Goal: Information Seeking & Learning: Learn about a topic

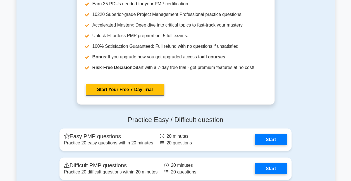
scroll to position [2120, 0]
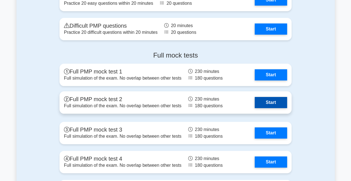
click at [275, 100] on link "Start" at bounding box center [270, 102] width 32 height 11
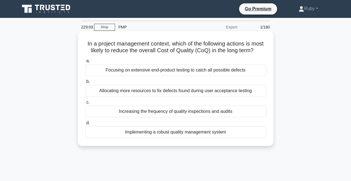
click at [206, 117] on div "Increasing the frequency of quality inspections and audits" at bounding box center [175, 111] width 181 height 12
click at [85, 104] on input "c. Increasing the frequency of quality inspections and audits" at bounding box center [85, 102] width 0 height 4
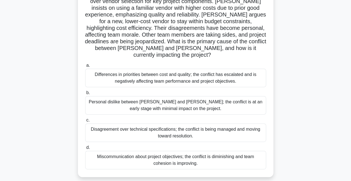
scroll to position [28, 0]
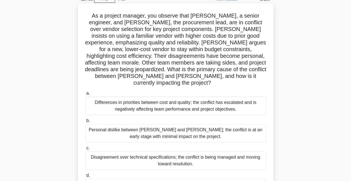
click at [214, 101] on div "Differences in priorities between cost and quality; the conflict has escalated …" at bounding box center [175, 106] width 181 height 18
click at [85, 95] on input "a. Differences in priorities between cost and quality; the conflict has escalat…" at bounding box center [85, 93] width 0 height 4
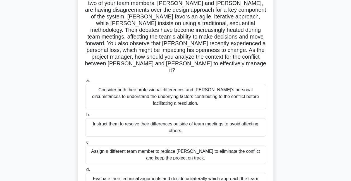
scroll to position [56, 0]
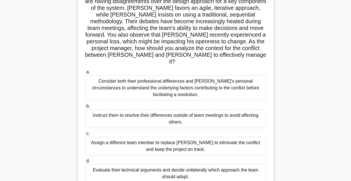
click at [133, 79] on div "Consider both their professional differences and [PERSON_NAME]'s personal circu…" at bounding box center [175, 87] width 181 height 25
click at [85, 74] on input "a. Consider both their professional differences and [PERSON_NAME]'s personal ci…" at bounding box center [85, 72] width 0 height 4
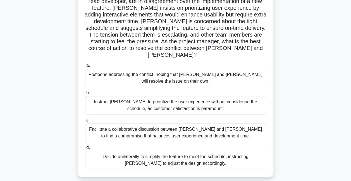
click at [129, 125] on div "Facilitate a collaborative discussion between [PERSON_NAME] and [PERSON_NAME] t…" at bounding box center [175, 132] width 181 height 18
click at [85, 122] on input "c. Facilitate a collaborative discussion between [PERSON_NAME] and [PERSON_NAME…" at bounding box center [85, 120] width 0 height 4
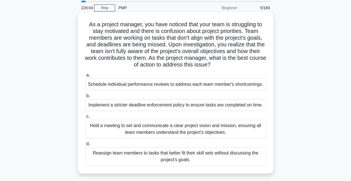
scroll to position [28, 0]
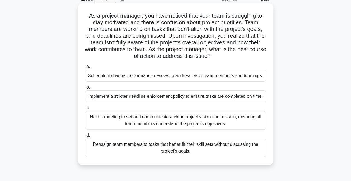
click at [105, 118] on div "Hold a meeting to set and communicate a clear project vision and mission, ensur…" at bounding box center [175, 120] width 181 height 18
click at [85, 110] on input "c. Hold a meeting to set and communicate a clear project vision and mission, en…" at bounding box center [85, 108] width 0 height 4
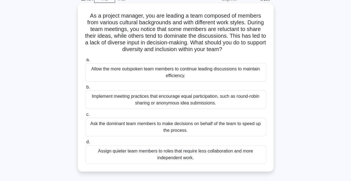
click at [123, 102] on div "Implement meeting practices that encourage equal participation, such as round-r…" at bounding box center [175, 99] width 181 height 18
click at [85, 89] on input "b. Implement meeting practices that encourage equal participation, such as roun…" at bounding box center [85, 87] width 0 height 4
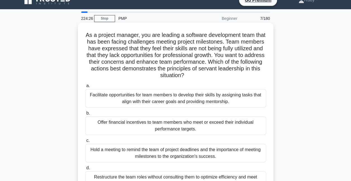
scroll to position [0, 0]
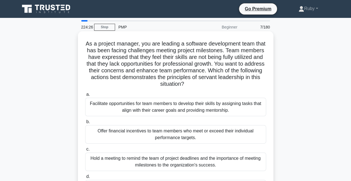
click at [151, 109] on div "Facilitate opportunities for team members to develop their skills by assigning …" at bounding box center [175, 107] width 181 height 18
click at [85, 96] on input "a. Facilitate opportunities for team members to develop their skills by assigni…" at bounding box center [85, 95] width 0 height 4
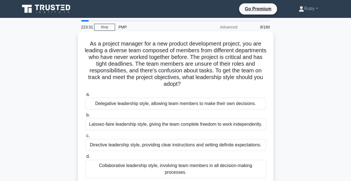
click at [176, 146] on div "Directive leadership style, providing clear instructions and setting definite e…" at bounding box center [175, 145] width 181 height 12
drag, startPoint x: 176, startPoint y: 146, endPoint x: 158, endPoint y: 146, distance: 17.3
click at [158, 146] on div "Directive leadership style, providing clear instructions and setting definite e…" at bounding box center [175, 145] width 181 height 12
drag, startPoint x: 158, startPoint y: 146, endPoint x: 131, endPoint y: 146, distance: 27.3
click at [131, 146] on div "Directive leadership style, providing clear instructions and setting definite e…" at bounding box center [175, 145] width 181 height 12
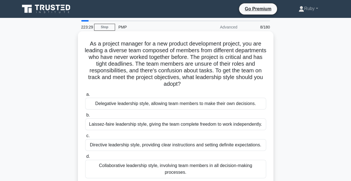
click at [85, 138] on input "c. Directive leadership style, providing clear instructions and setting definit…" at bounding box center [85, 136] width 0 height 4
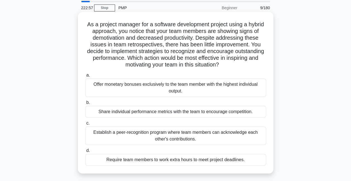
scroll to position [28, 0]
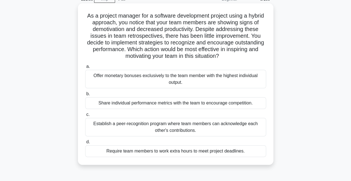
click at [174, 130] on div "Establish a peer-recognition program where team members can acknowledge each ot…" at bounding box center [175, 127] width 181 height 18
click at [85, 116] on input "c. Establish a peer-recognition program where team members can acknowledge each…" at bounding box center [85, 115] width 0 height 4
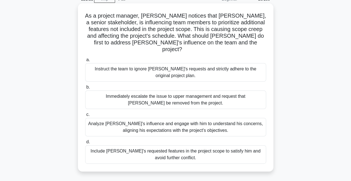
click at [154, 125] on div "Analyze John's influence and engage with him to understand his concerns, aligni…" at bounding box center [175, 127] width 181 height 18
click at [85, 116] on input "c. Analyze John's influence and engage with him to understand his concerns, ali…" at bounding box center [85, 115] width 0 height 4
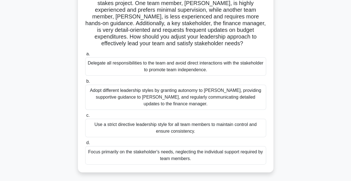
scroll to position [56, 0]
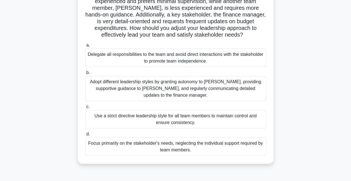
click at [139, 83] on div "Adopt different leadership styles by granting autonomy to Alex, providing suppo…" at bounding box center [175, 88] width 181 height 25
click at [85, 74] on input "b. Adopt different leadership styles by granting autonomy to Alex, providing su…" at bounding box center [85, 73] width 0 height 4
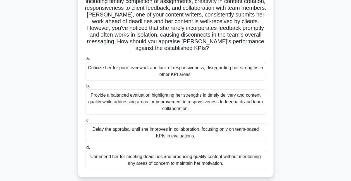
click at [104, 105] on div "Provide a balanced evaluation highlighting her strengths in timely delivery and…" at bounding box center [175, 101] width 181 height 25
click at [85, 88] on input "b. Provide a balanced evaluation highlighting her strengths in timely delivery …" at bounding box center [85, 86] width 0 height 4
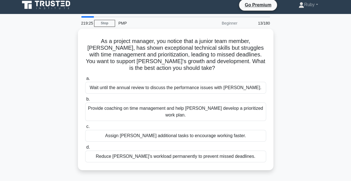
scroll to position [0, 0]
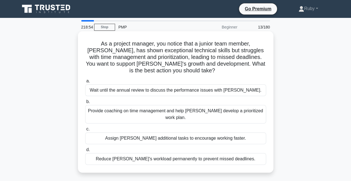
click at [104, 110] on div "Provide coaching on time management and help Alex develop a prioritized work pl…" at bounding box center [175, 114] width 181 height 18
click at [85, 103] on input "b. Provide coaching on time management and help Alex develop a prioritized work…" at bounding box center [85, 102] width 0 height 4
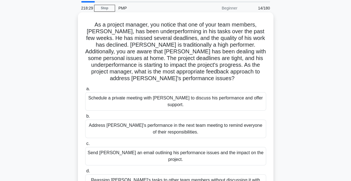
scroll to position [28, 0]
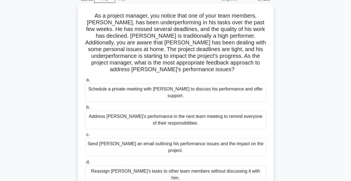
click at [117, 91] on div "Schedule a private meeting with Carlos to discuss his performance and offer sup…" at bounding box center [175, 92] width 181 height 18
click at [85, 82] on input "a. Schedule a private meeting with Carlos to discuss his performance and offer …" at bounding box center [85, 80] width 0 height 4
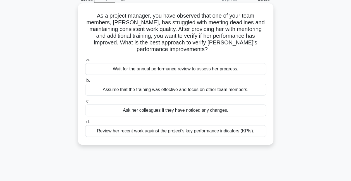
click at [143, 132] on div "Review her recent work against the project's key performance indicators (KPIs)." at bounding box center [175, 131] width 181 height 12
click at [85, 124] on input "d. Review her recent work against the project's key performance indicators (KPI…" at bounding box center [85, 122] width 0 height 4
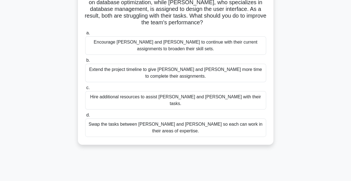
scroll to position [84, 0]
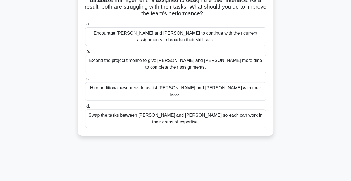
click at [136, 109] on div "Swap the tasks between Alex and Sam so each can work in their areas of expertis…" at bounding box center [175, 118] width 181 height 18
click at [85, 108] on input "d. Swap the tasks between Alex and Sam so each can work in their areas of exper…" at bounding box center [85, 106] width 0 height 4
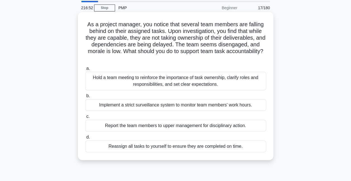
scroll to position [28, 0]
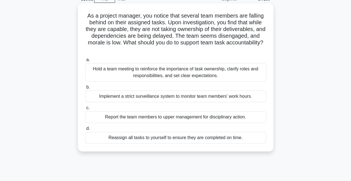
click at [144, 72] on div "Hold a team meeting to reinforce the importance of task ownership, clarify role…" at bounding box center [175, 72] width 181 height 18
click at [85, 62] on input "a. Hold a team meeting to reinforce the importance of task ownership, clarify r…" at bounding box center [85, 60] width 0 height 4
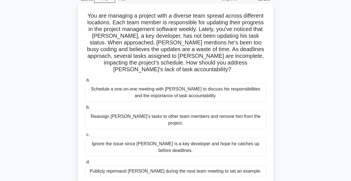
click at [152, 90] on div "Schedule a one-on-one meeting with Alex to discuss his responsibilities and the…" at bounding box center [175, 92] width 181 height 18
click at [85, 82] on input "a. Schedule a one-on-one meeting with Alex to discuss his responsibilities and …" at bounding box center [85, 80] width 0 height 4
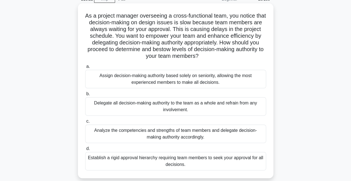
click at [218, 134] on div "Analyze the competencies and strengths of team members and delegate decision-ma…" at bounding box center [175, 133] width 181 height 18
click at [85, 123] on input "c. Analyze the competencies and strengths of team members and delegate decision…" at bounding box center [85, 121] width 0 height 4
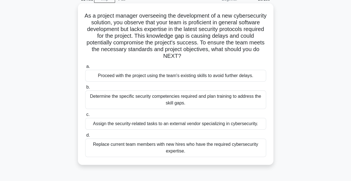
click at [208, 98] on div "Determine the specific security competencies required and plan training to addr…" at bounding box center [175, 99] width 181 height 18
click at [85, 89] on input "b. Determine the specific security competencies required and plan training to a…" at bounding box center [85, 87] width 0 height 4
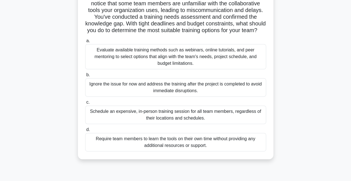
scroll to position [56, 0]
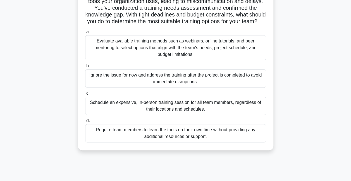
click at [197, 56] on div "Evaluate available training methods such as webinars, online tutorials, and pee…" at bounding box center [175, 47] width 181 height 25
click at [85, 34] on input "a. Evaluate available training methods such as webinars, online tutorials, and …" at bounding box center [85, 32] width 0 height 4
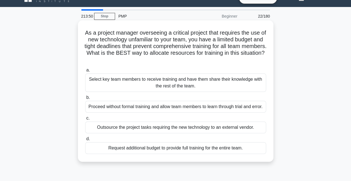
scroll to position [0, 0]
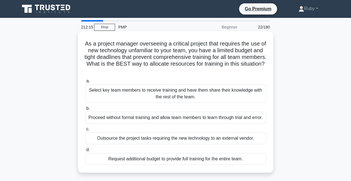
click at [173, 96] on div "Select key team members to receive training and have them share their knowledge…" at bounding box center [175, 93] width 181 height 18
click at [85, 83] on input "a. Select key team members to receive training and have them share their knowle…" at bounding box center [85, 81] width 0 height 4
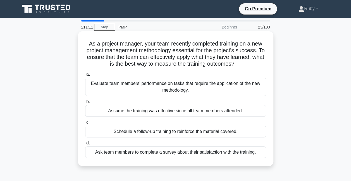
click at [139, 90] on div "Evaluate team members' performance on tasks that require the application of the…" at bounding box center [175, 87] width 181 height 18
click at [85, 76] on input "a. Evaluate team members' performance on tasks that require the application of …" at bounding box center [85, 75] width 0 height 4
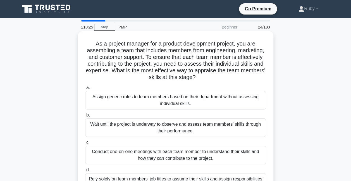
scroll to position [28, 0]
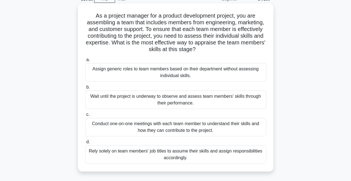
click at [184, 126] on div "Conduct one-on-one meetings with each team member to understand their skills an…" at bounding box center [175, 127] width 181 height 18
click at [85, 116] on input "c. Conduct one-on-one meetings with each team member to understand their skills…" at bounding box center [85, 115] width 0 height 4
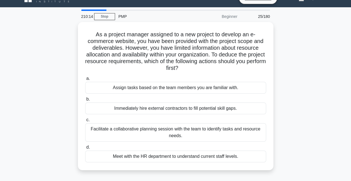
scroll to position [0, 0]
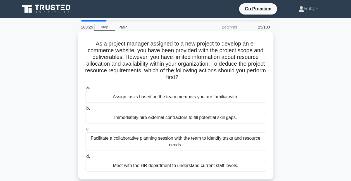
click at [175, 138] on div "Facilitate a collaborative planning session with the team to identify tasks and…" at bounding box center [175, 141] width 181 height 18
click at [85, 131] on input "c. Facilitate a collaborative planning session with the team to identify tasks …" at bounding box center [85, 129] width 0 height 4
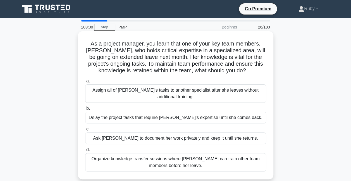
click at [181, 159] on div "Organize knowledge transfer sessions where Emma can train other team members be…" at bounding box center [175, 162] width 181 height 18
click at [85, 151] on input "d. Organize knowledge transfer sessions where Emma can train other team members…" at bounding box center [85, 150] width 0 height 4
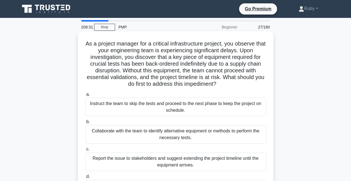
scroll to position [28, 0]
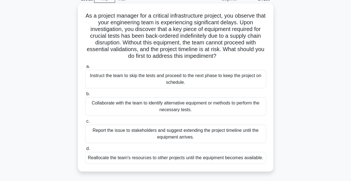
click at [144, 105] on div "Collaborate with the team to identify alternative equipment or methods to perfo…" at bounding box center [175, 106] width 181 height 18
click at [85, 96] on input "b. Collaborate with the team to identify alternative equipment or methods to pe…" at bounding box center [85, 94] width 0 height 4
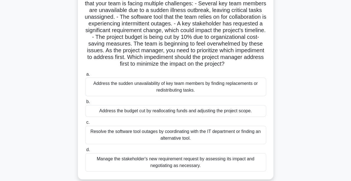
scroll to position [56, 0]
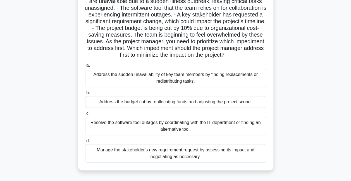
click at [214, 162] on div "Manage the stakeholder's new requirement request by assessing its impact and ne…" at bounding box center [175, 153] width 181 height 18
click at [85, 143] on input "d. Manage the stakeholder's new requirement request by assessing its impact and…" at bounding box center [85, 141] width 0 height 4
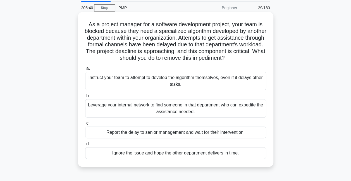
scroll to position [28, 0]
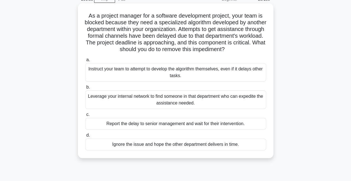
click at [220, 107] on div "Leverage your internal network to find someone in that department who can exped…" at bounding box center [175, 99] width 181 height 18
click at [85, 89] on input "b. Leverage your internal network to find someone in that department who can ex…" at bounding box center [85, 87] width 0 height 4
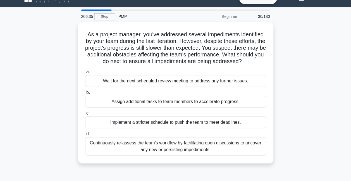
scroll to position [0, 0]
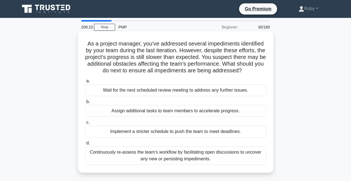
click at [177, 160] on div "Continuously re-assess the team's workflow by facilitating open discussions to …" at bounding box center [175, 155] width 181 height 18
click at [85, 145] on input "d. Continuously re-assess the team's workflow by facilitating open discussions …" at bounding box center [85, 143] width 0 height 4
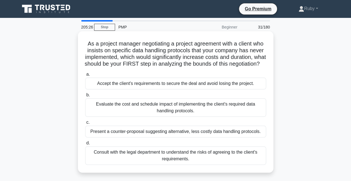
click at [189, 117] on div "Evaluate the cost and schedule impact of implementing the client's required dat…" at bounding box center [175, 107] width 181 height 18
click at [85, 97] on input "b. Evaluate the cost and schedule impact of implementing the client's required …" at bounding box center [85, 95] width 0 height 4
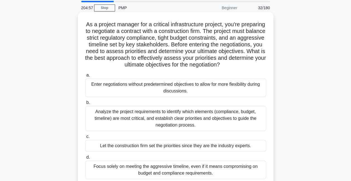
scroll to position [28, 0]
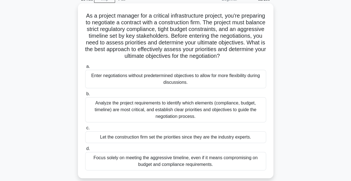
click at [187, 119] on div "Analyze the project requirements to identify which elements (compliance, budget…" at bounding box center [175, 109] width 181 height 25
click at [85, 96] on input "b. Analyze the project requirements to identify which elements (compliance, bud…" at bounding box center [85, 94] width 0 height 4
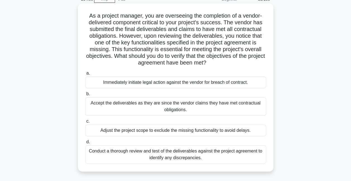
click at [191, 156] on div "Conduct a thorough review and test of the deliverables against the project agre…" at bounding box center [175, 154] width 181 height 18
click at [85, 144] on input "d. Conduct a thorough review and test of the deliverables against the project a…" at bounding box center [85, 142] width 0 height 4
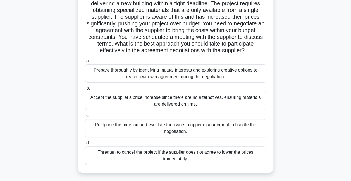
scroll to position [56, 0]
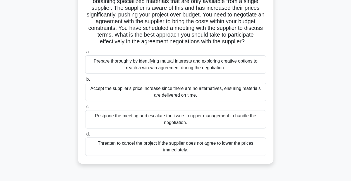
click at [220, 62] on div "Prepare thoroughly by identifying mutual interests and exploring creative optio…" at bounding box center [175, 64] width 181 height 18
click at [85, 54] on input "a. Prepare thoroughly by identifying mutual interests and exploring creative op…" at bounding box center [85, 52] width 0 height 4
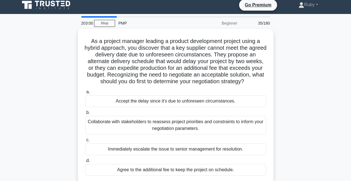
scroll to position [0, 0]
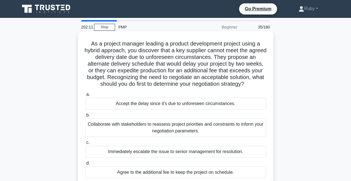
click at [202, 126] on div "Collaborate with stakeholders to reassess project priorities and constraints to…" at bounding box center [175, 127] width 181 height 18
click at [85, 117] on input "b. Collaborate with stakeholders to reassess project priorities and constraints…" at bounding box center [85, 115] width 0 height 4
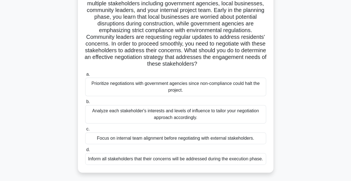
scroll to position [56, 0]
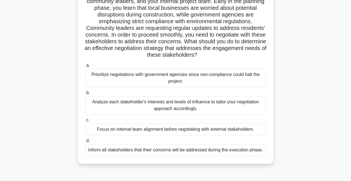
click at [150, 102] on div "Analyze each stakeholder's interests and levels of influence to tailor your neg…" at bounding box center [175, 105] width 181 height 18
click at [85, 95] on input "b. Analyze each stakeholder's interests and levels of influence to tailor your …" at bounding box center [85, 93] width 0 height 4
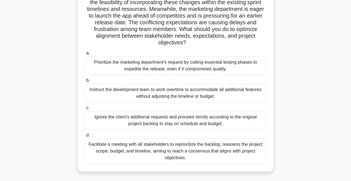
scroll to position [84, 0]
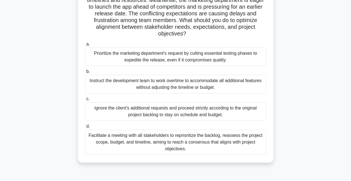
click at [202, 145] on div "Facilitate a meeting with all stakeholders to reprioritize the backlog, reasses…" at bounding box center [175, 141] width 181 height 25
click at [85, 128] on input "d. Facilitate a meeting with all stakeholders to reprioritize the backlog, reas…" at bounding box center [85, 126] width 0 height 4
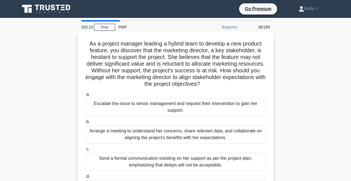
scroll to position [28, 0]
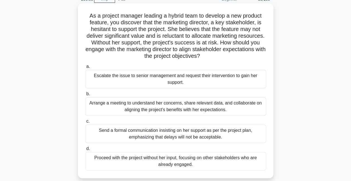
click at [199, 109] on div "Arrange a meeting to understand her concerns, share relevant data, and collabor…" at bounding box center [175, 106] width 181 height 18
click at [85, 96] on input "b. Arrange a meeting to understand her concerns, share relevant data, and colla…" at bounding box center [85, 94] width 0 height 4
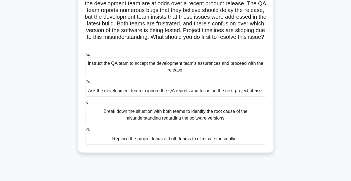
scroll to position [56, 0]
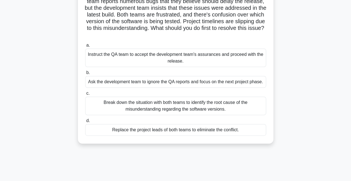
click at [194, 106] on div "Break down the situation with both teams to identify the root cause of the misu…" at bounding box center [175, 106] width 181 height 18
click at [85, 95] on input "c. Break down the situation with both teams to identify the root cause of the m…" at bounding box center [85, 93] width 0 height 4
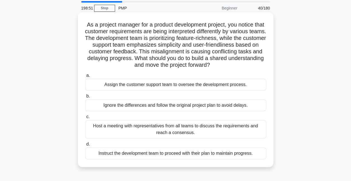
scroll to position [28, 0]
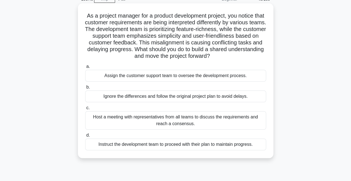
click at [180, 122] on div "Host a meeting with representatives from all teams to discuss the requirements …" at bounding box center [175, 120] width 181 height 18
click at [85, 110] on input "c. Host a meeting with representatives from all teams to discuss the requiremen…" at bounding box center [85, 108] width 0 height 4
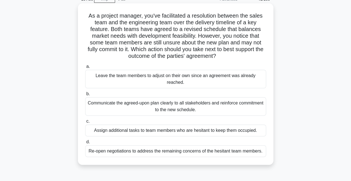
click at [210, 105] on div "Communicate the agreed-upon plan clearly to all stakeholders and reinforce comm…" at bounding box center [175, 106] width 181 height 18
click at [85, 96] on input "b. Communicate the agreed-upon plan clearly to all stakeholders and reinforce c…" at bounding box center [85, 94] width 0 height 4
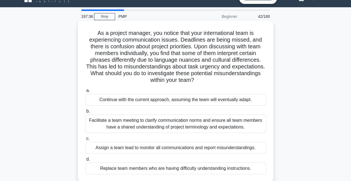
scroll to position [0, 0]
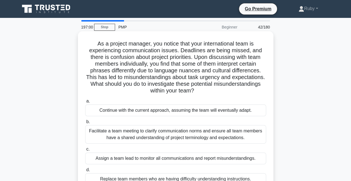
click at [206, 137] on div "Facilitate a team meeting to clarify communication norms and ensure all team me…" at bounding box center [175, 134] width 181 height 18
click at [85, 124] on input "b. Facilitate a team meeting to clarify communication norms and ensure all team…" at bounding box center [85, 122] width 0 height 4
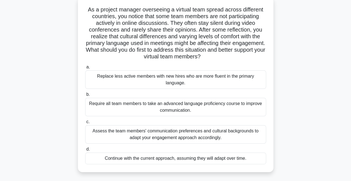
scroll to position [56, 0]
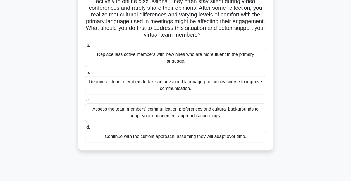
click at [211, 108] on div "Assess the team members' communication preferences and cultural backgrounds to …" at bounding box center [175, 112] width 181 height 18
click at [85, 102] on input "c. Assess the team members' communication preferences and cultural backgrounds …" at bounding box center [85, 100] width 0 height 4
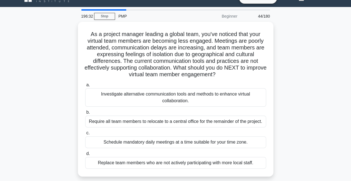
scroll to position [0, 0]
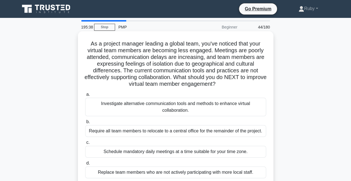
click at [189, 110] on div "Investigate alternative communication tools and methods to enhance virtual coll…" at bounding box center [175, 107] width 181 height 18
click at [85, 96] on input "a. Investigate alternative communication tools and methods to enhance virtual c…" at bounding box center [85, 95] width 0 height 4
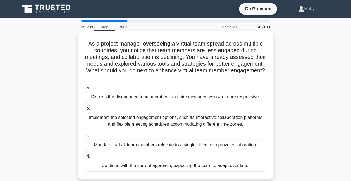
click at [169, 118] on div "Implement the selected engagement options, such as interactive collaboration pl…" at bounding box center [175, 121] width 181 height 18
click at [85, 110] on input "b. Implement the selected engagement options, such as interactive collaboration…" at bounding box center [85, 109] width 0 height 4
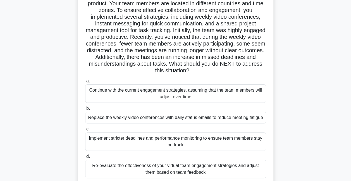
scroll to position [56, 0]
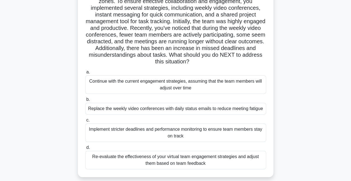
click at [168, 128] on div "Implement stricter deadlines and performance monitoring to ensure team members …" at bounding box center [175, 132] width 181 height 18
click at [85, 122] on input "c. Implement stricter deadlines and performance monitoring to ensure team membe…" at bounding box center [85, 120] width 0 height 4
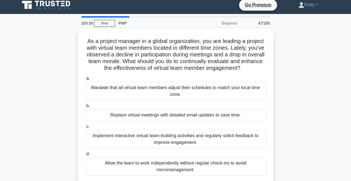
scroll to position [0, 0]
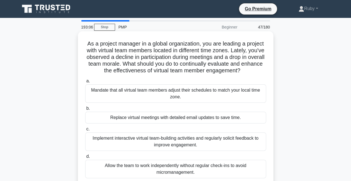
click at [163, 140] on div "Implement interactive virtual team-building activities and regularly solicit fe…" at bounding box center [175, 141] width 181 height 18
click at [85, 131] on input "c. Implement interactive virtual team-building activities and regularly solicit…" at bounding box center [85, 129] width 0 height 4
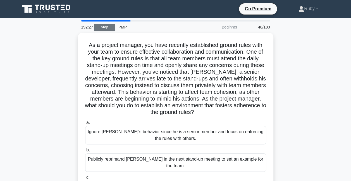
click at [111, 26] on link "Stop" at bounding box center [104, 27] width 21 height 7
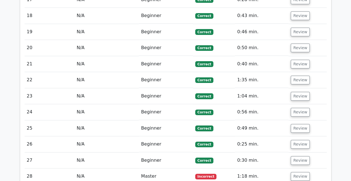
scroll to position [1144, 0]
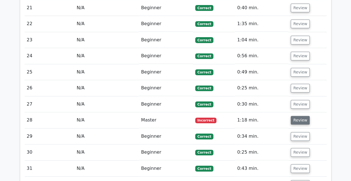
click at [302, 116] on button "Review" at bounding box center [299, 120] width 19 height 9
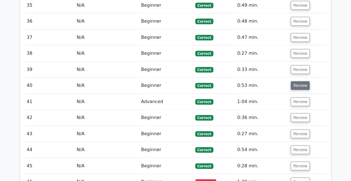
scroll to position [1729, 0]
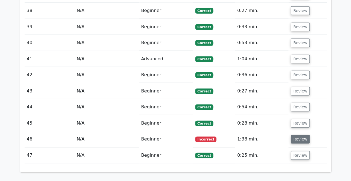
click at [295, 135] on button "Review" at bounding box center [299, 139] width 19 height 9
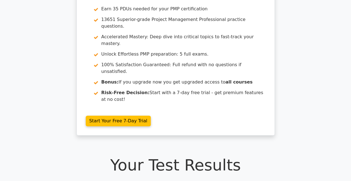
scroll to position [0, 0]
